Goal: Browse casually: Explore the website without a specific task or goal

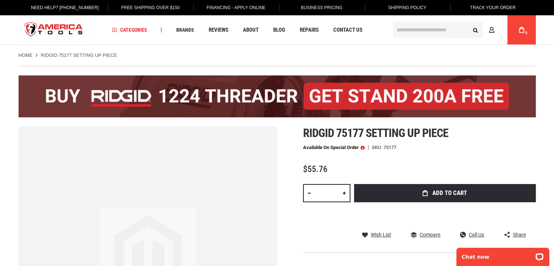
drag, startPoint x: 0, startPoint y: 0, endPoint x: 0, endPoint y: 156, distance: 156.3
